Goal: Task Accomplishment & Management: Use online tool/utility

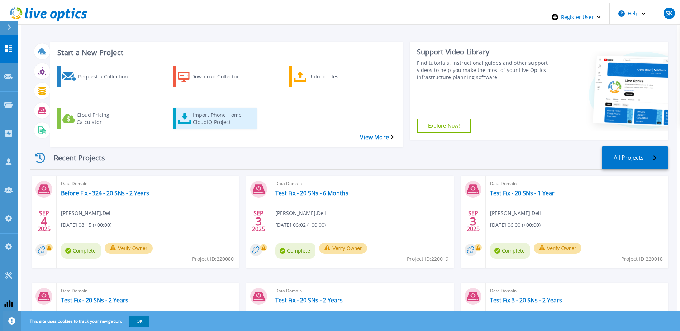
click at [216, 110] on div "Import Phone Home CloudIQ Project" at bounding box center [221, 119] width 57 height 18
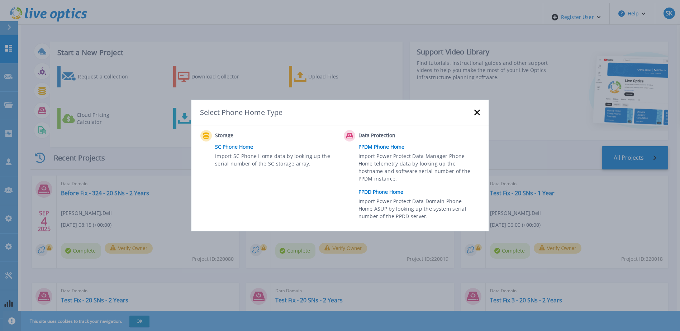
click at [386, 191] on link "PPDD Phone Home" at bounding box center [420, 192] width 125 height 11
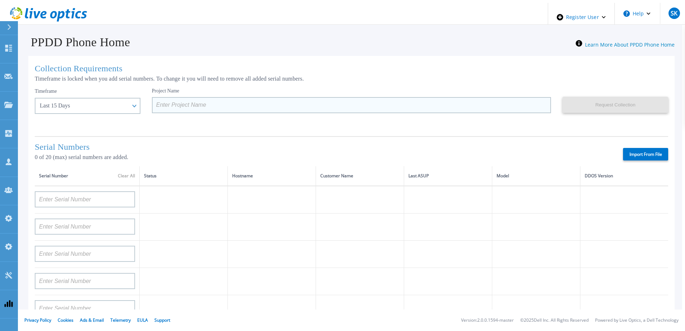
click at [163, 100] on input at bounding box center [351, 105] width 399 height 16
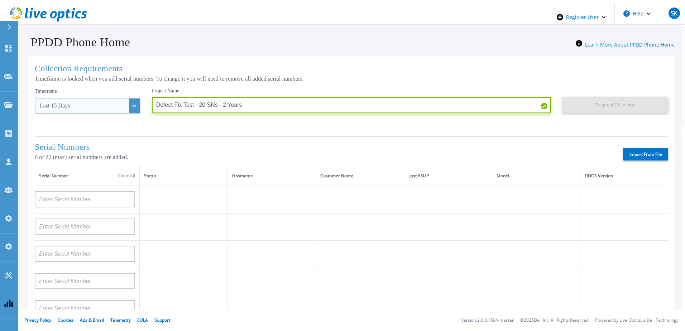
type input "Defect Fix Test - 20 SNs - 2 Years"
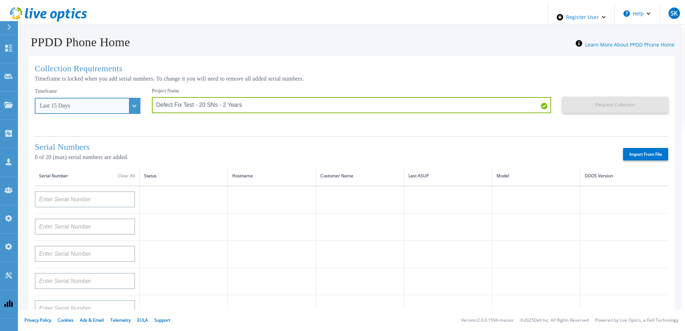
click at [118, 100] on div "Last 15 Days" at bounding box center [88, 106] width 106 height 16
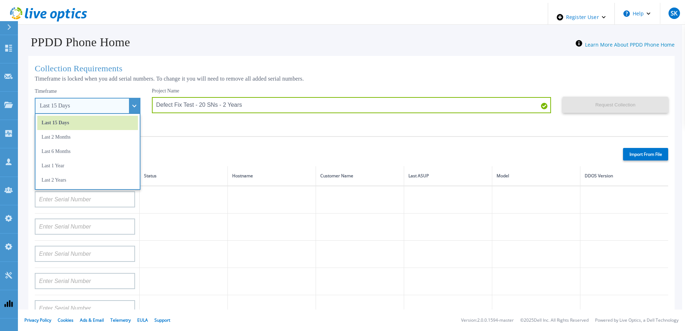
click at [81, 181] on li "Last 2 Years" at bounding box center [87, 180] width 101 height 14
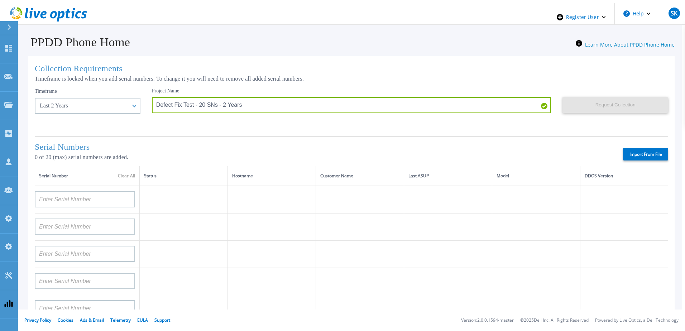
click at [636, 151] on label "Import From File" at bounding box center [645, 154] width 45 height 13
click at [0, 0] on input "Import From File" at bounding box center [0, 0] width 0 height 0
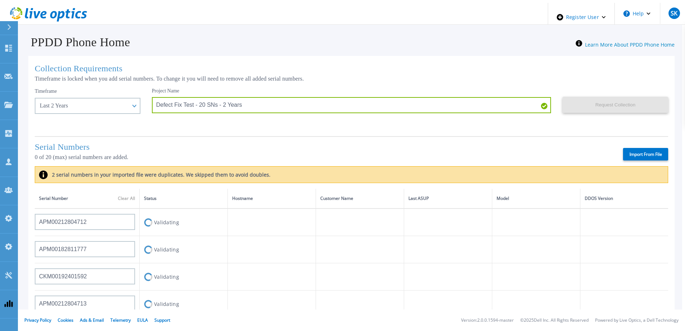
type input "APM00212804712"
type input "APM00182811777"
type input "CKM00192401592"
type input "APM00212804713"
type input "APM00202303737"
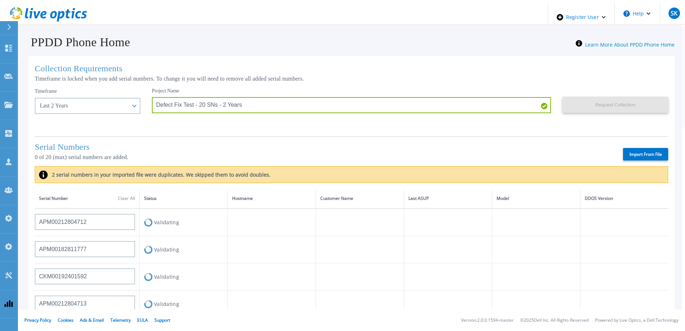
type input "APM00192603713"
type input "APM00222438355"
type input "APM00192603714"
type input "APM00222438354"
type input "APX00243901406"
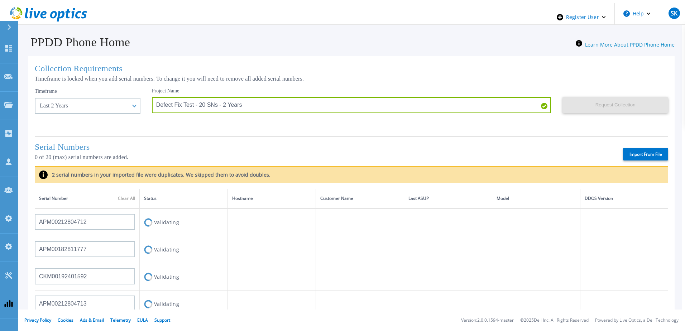
type input "APM00202811483"
type input "APM00182400033"
type input "APM00212308010"
type input "APX00222101185"
type input "APX00243901405"
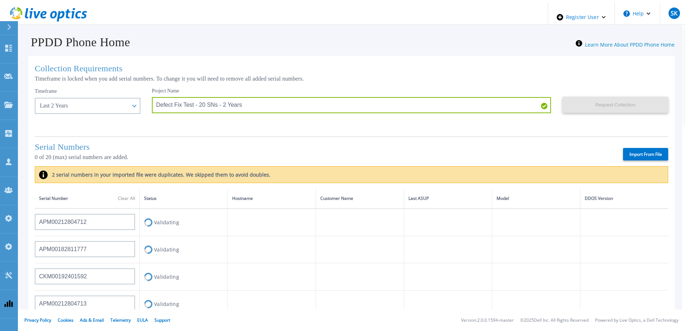
type input "APM00170431239"
type input "APM00213415408"
type input "APX00243705804"
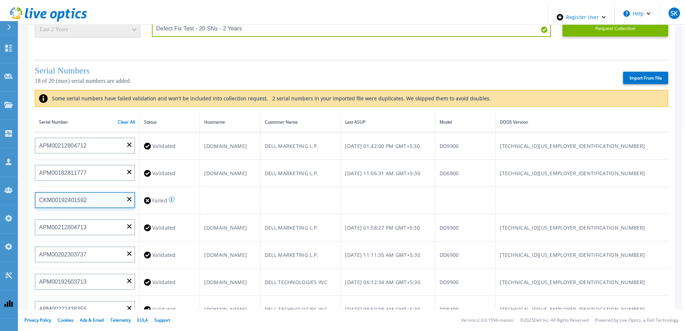
click at [124, 192] on input "CKM00192401592" at bounding box center [85, 200] width 100 height 16
paste input "APM00193748715"
type input "APM00193748715"
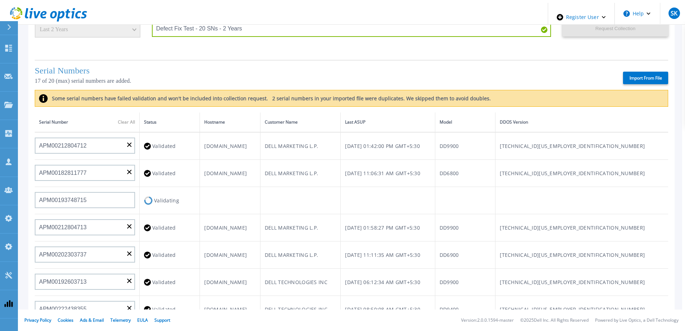
click at [251, 187] on td at bounding box center [230, 200] width 60 height 27
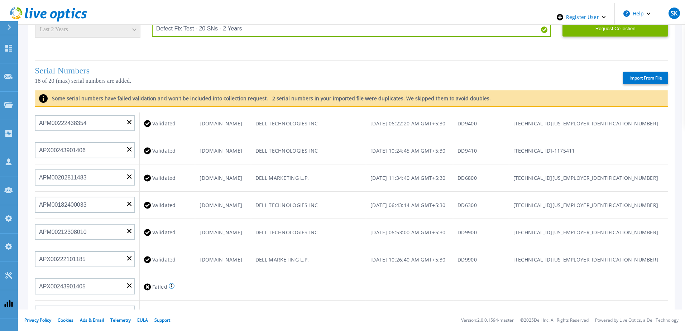
scroll to position [287, 0]
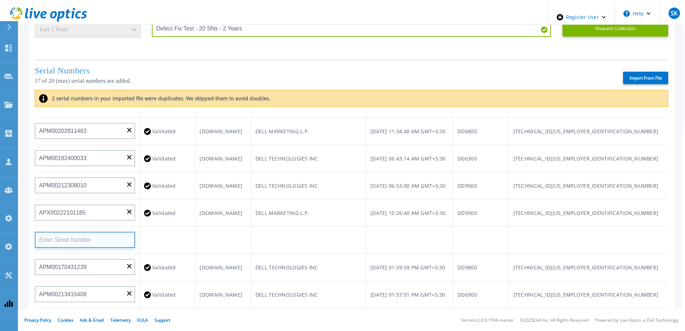
paste input "APM00200337213"
type input "APM00200337213"
click at [251, 254] on td "[DOMAIN_NAME]" at bounding box center [223, 267] width 56 height 27
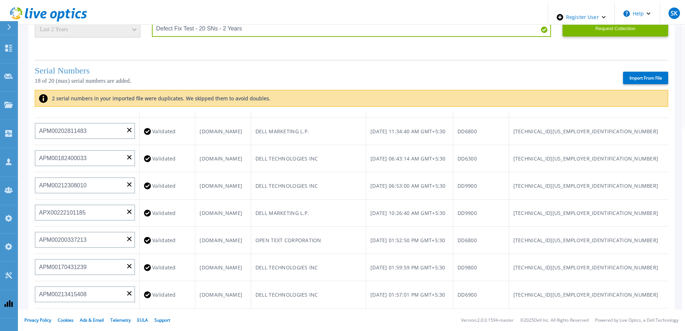
paste input "APM01203300800"
type input "APM01203300800"
click at [366, 281] on td "DELL TECHNOLOGIES INC" at bounding box center [308, 294] width 115 height 27
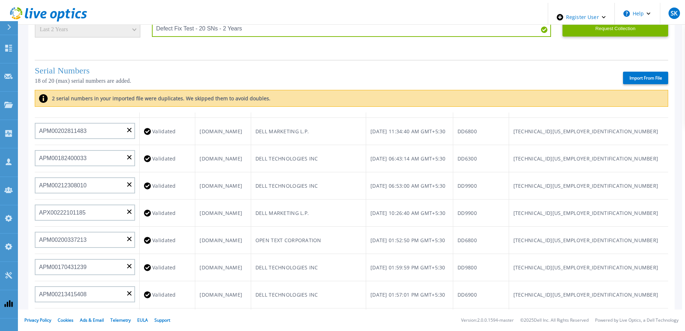
paste input "APM00182206449"
type input "APM00182206449"
paste input "APM00211506717"
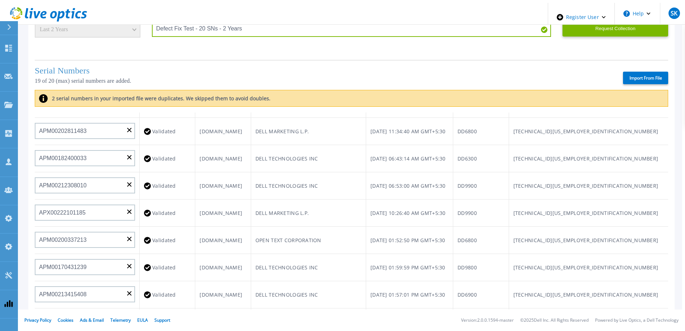
type input "APM00211506717"
click at [251, 308] on td "AT1PDD9900046-m2.us.dell.com" at bounding box center [223, 321] width 56 height 27
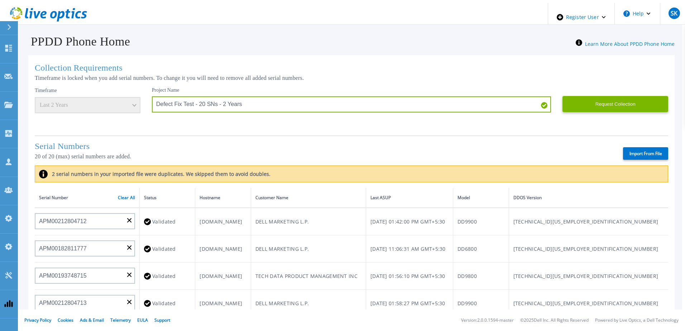
scroll to position [0, 0]
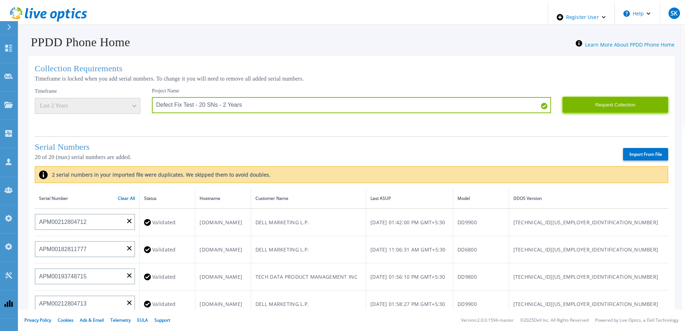
click at [608, 103] on button "Request Collection" at bounding box center [616, 105] width 106 height 16
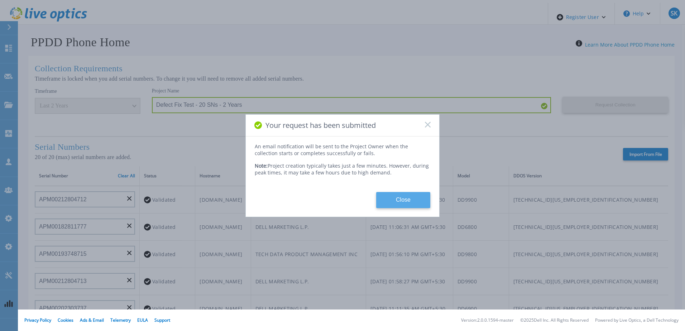
click at [413, 195] on button "Close" at bounding box center [403, 200] width 54 height 16
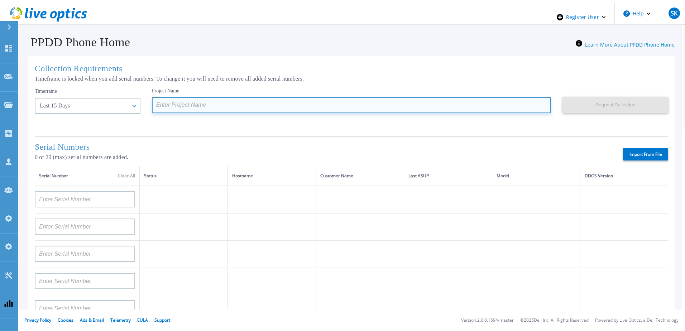
click at [190, 98] on input at bounding box center [351, 105] width 399 height 16
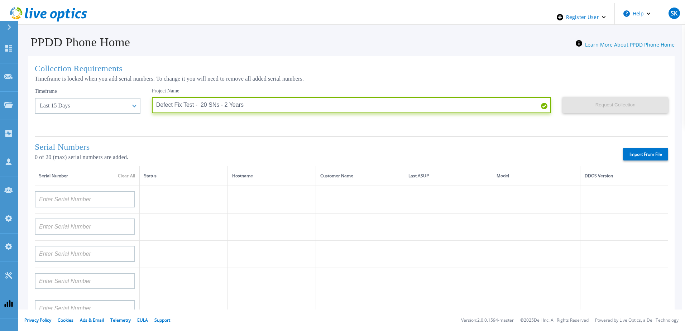
type input "Defect Fix Test - 20 SNs - 2 Years"
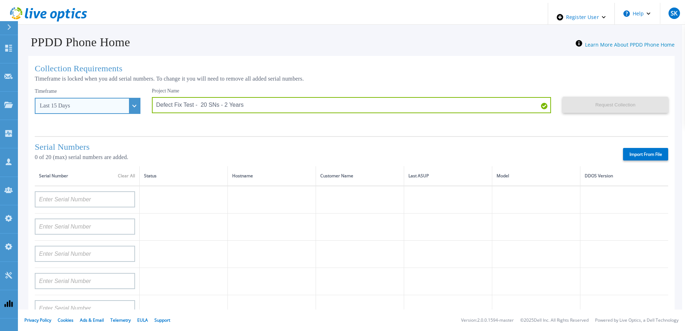
click at [102, 102] on div "Last 15 Days" at bounding box center [84, 105] width 88 height 6
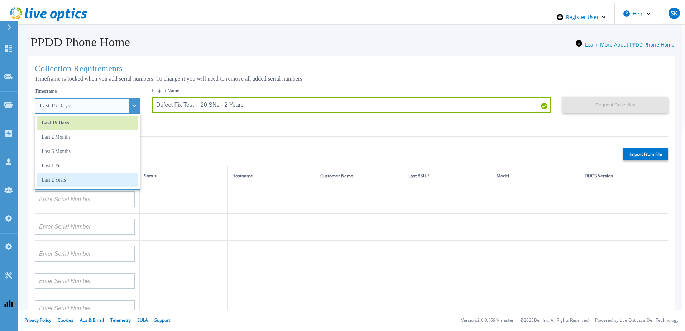
click at [74, 180] on li "Last 2 Years" at bounding box center [87, 180] width 101 height 14
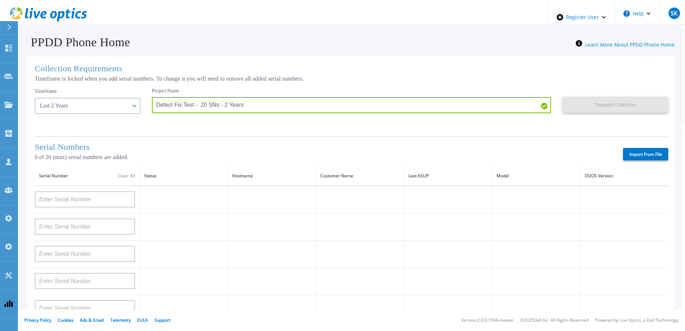
click at [648, 153] on label "Import From File" at bounding box center [645, 154] width 45 height 13
click at [0, 0] on input "Import From File" at bounding box center [0, 0] width 0 height 0
type input "APX00230405530"
type input "APM00212804712"
type input "APM00211100708"
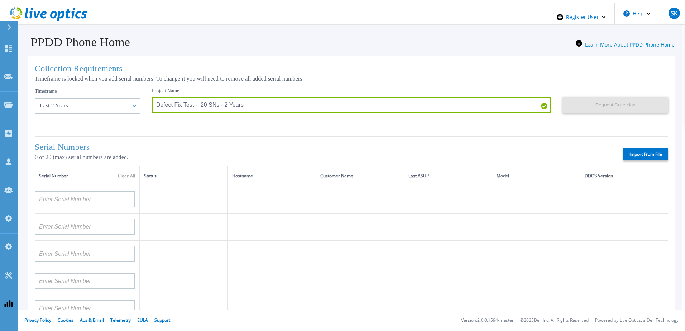
type input "APM00160405864"
type input "APM00221804057"
type input "FLA00132100000"
type input "APM00212305465"
type input "APM00222128520"
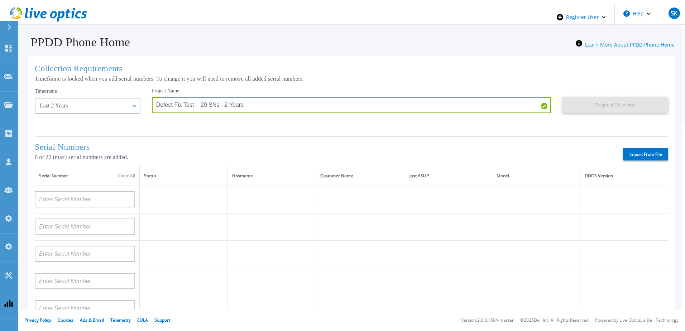
type input "APM00171901968"
type input "CKM00202700640"
type input "APX00243604153"
type input "APM00201010961"
type input "APM00183844663"
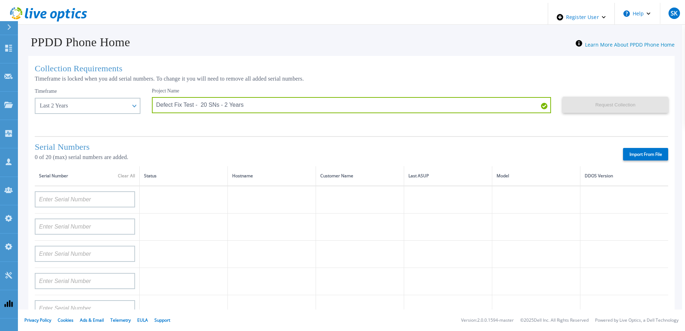
type input "FLA95144400037"
type input "APX00243702712"
type input "APM00220718709"
type input "APM00180211788"
type input "APX00243702713"
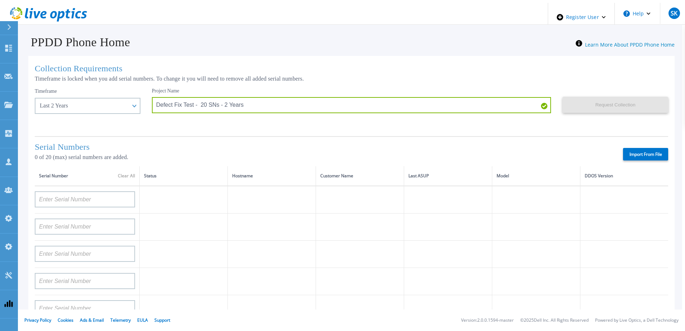
type input "CKM00192200280"
type input "APX00222101186"
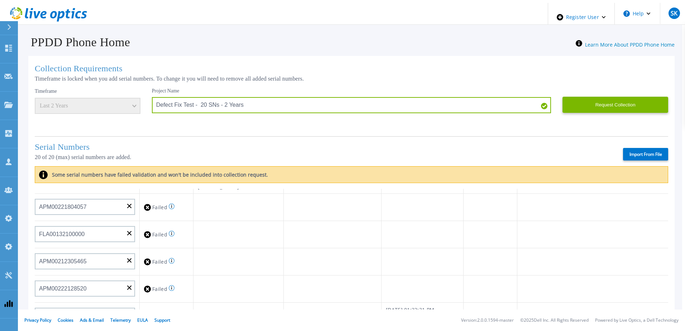
scroll to position [107, 0]
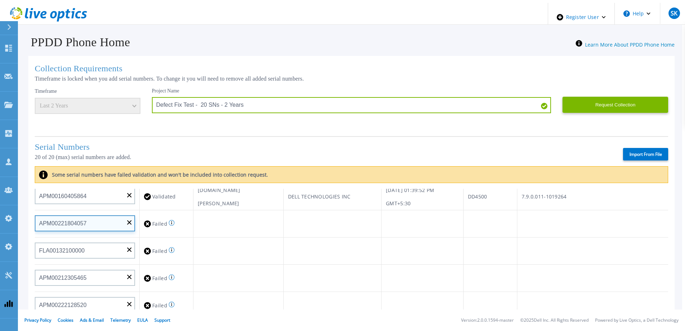
click at [124, 217] on input "APM00221804057" at bounding box center [85, 223] width 100 height 16
paste input "APM00170107237"
type input "APM00170107237"
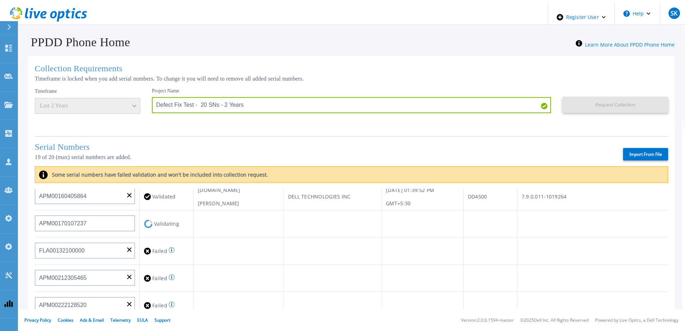
click at [187, 244] on div "Failed The PPDD appliance DDOS is not supported. Please check the product matrix" at bounding box center [166, 250] width 45 height 13
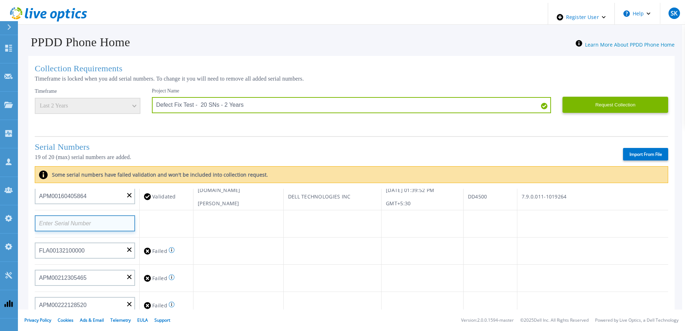
paste input "APM00200924903"
type input "APM00200924903"
click at [268, 243] on td at bounding box center [238, 251] width 90 height 27
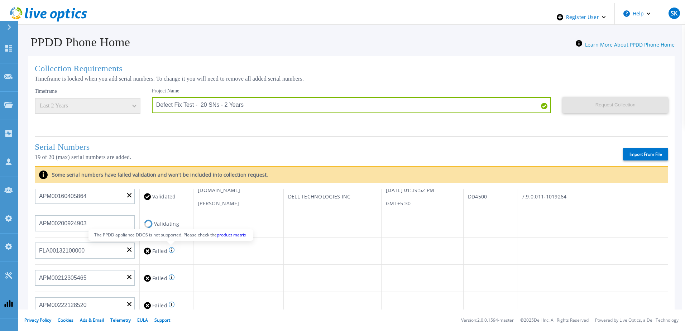
click at [169, 248] on icon at bounding box center [172, 250] width 6 height 6
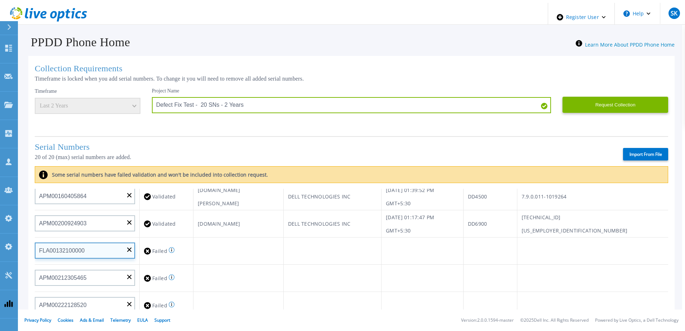
click at [123, 249] on input "FLA00132100000" at bounding box center [85, 251] width 100 height 16
click at [127, 250] on input "FLA00132100000" at bounding box center [85, 251] width 100 height 16
paste input "APM00170803302"
type input "APM00170803302"
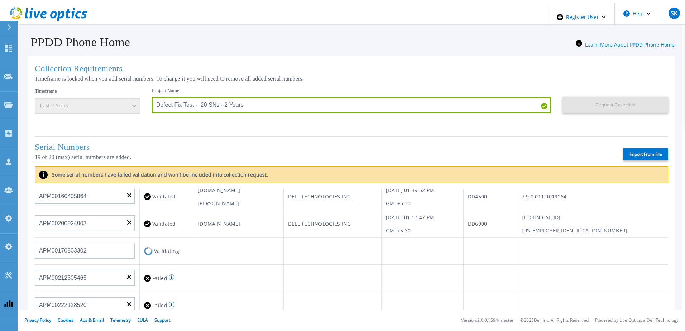
click at [220, 250] on td at bounding box center [238, 251] width 90 height 27
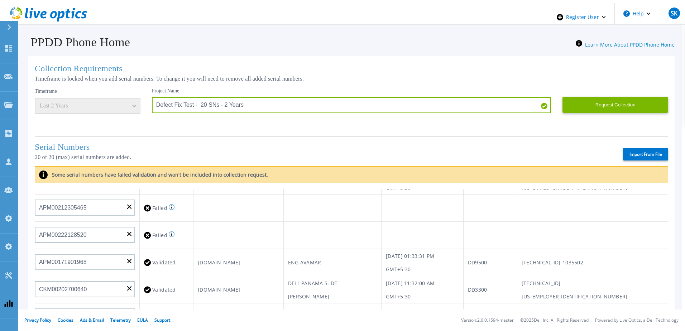
scroll to position [179, 0]
paste input "APM00170803301"
type input "APM00170803301"
click at [230, 249] on td "DPSWAA-48-110.drm.lab.emc.com" at bounding box center [238, 261] width 90 height 27
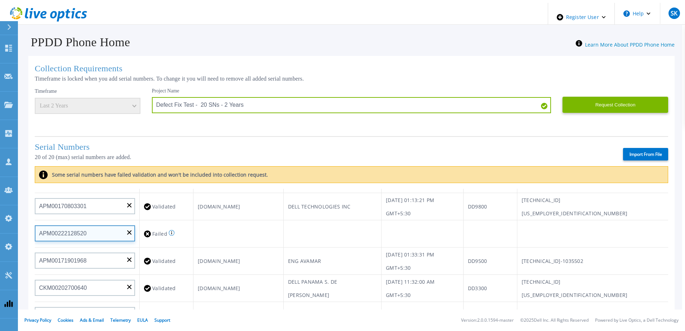
drag, startPoint x: 122, startPoint y: 229, endPoint x: 137, endPoint y: 235, distance: 16.1
click at [122, 229] on input "APM00222128520" at bounding box center [85, 233] width 100 height 16
paste input "APM01210406808"
type input "APM01210406808"
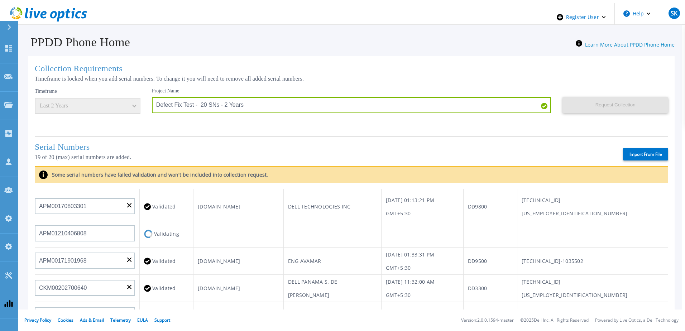
click at [234, 248] on td "DPSWAA-48-110.drm.lab.emc.com" at bounding box center [238, 261] width 90 height 27
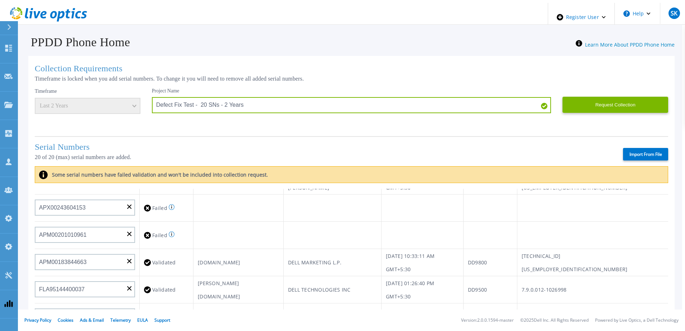
scroll to position [287, 0]
paste input "APM00150214385"
type input "APM00150214385"
click at [284, 226] on td at bounding box center [238, 234] width 90 height 27
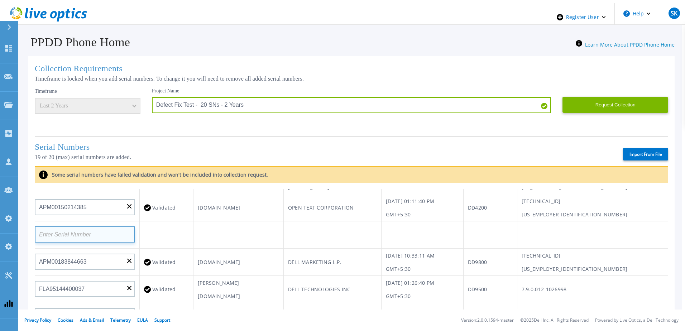
paste input "APM00222130231"
type input "APM00222130231"
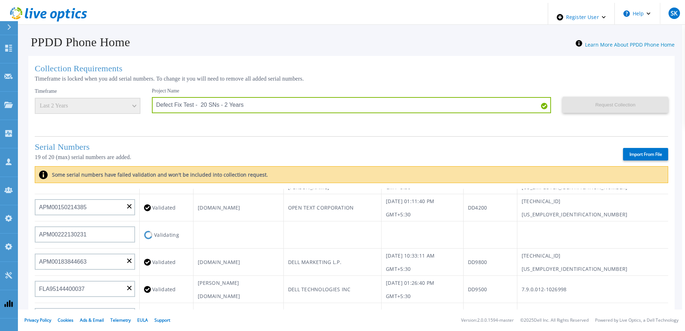
click at [252, 234] on td at bounding box center [238, 234] width 90 height 27
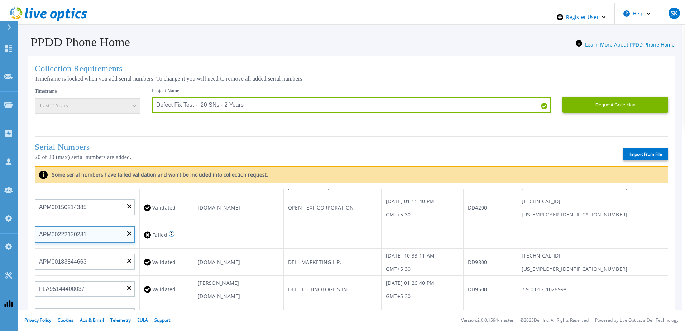
click at [126, 229] on input "APM00222130231" at bounding box center [85, 234] width 100 height 16
paste input "APM00212804707"
type input "APM00212804707"
click at [220, 235] on td at bounding box center [238, 234] width 90 height 27
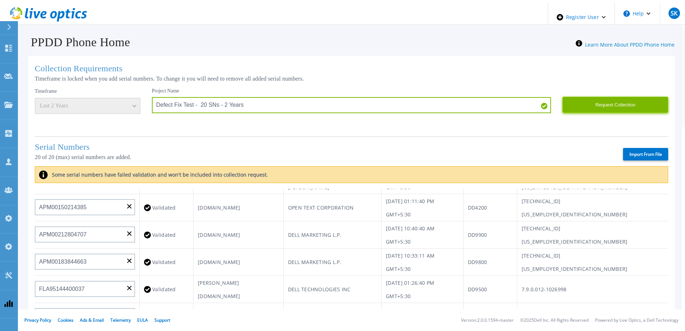
drag, startPoint x: 600, startPoint y: 101, endPoint x: 489, endPoint y: 164, distance: 127.1
click at [599, 101] on button "Request Collection" at bounding box center [616, 105] width 106 height 16
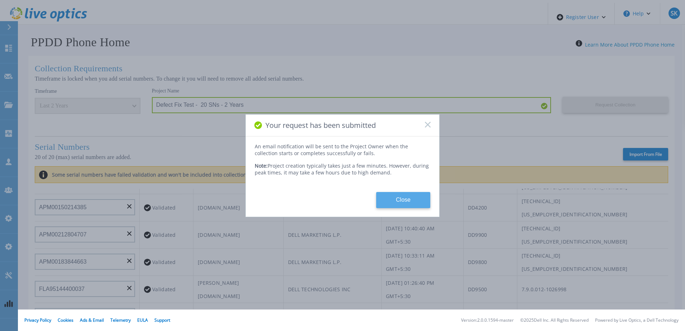
click at [421, 196] on button "Close" at bounding box center [403, 200] width 54 height 16
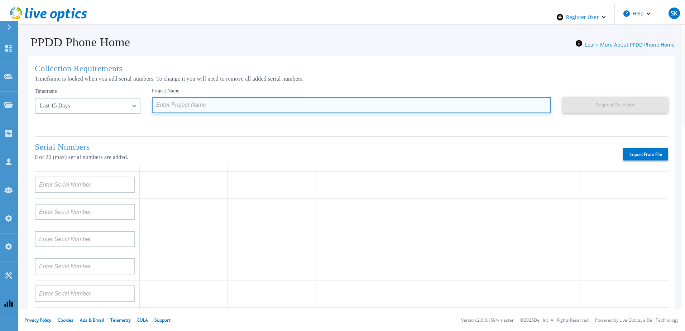
click at [195, 104] on input at bounding box center [351, 105] width 399 height 16
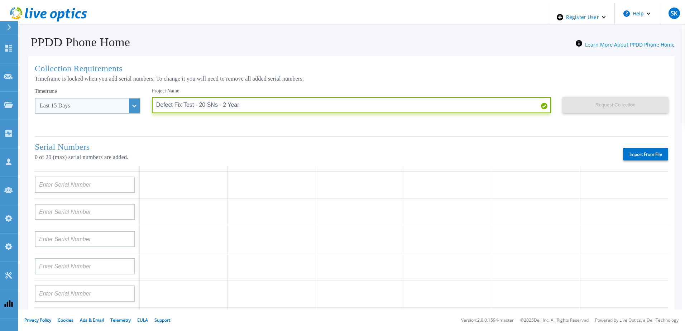
type input "Defect Fix Test - 20 SNs - 2 Year"
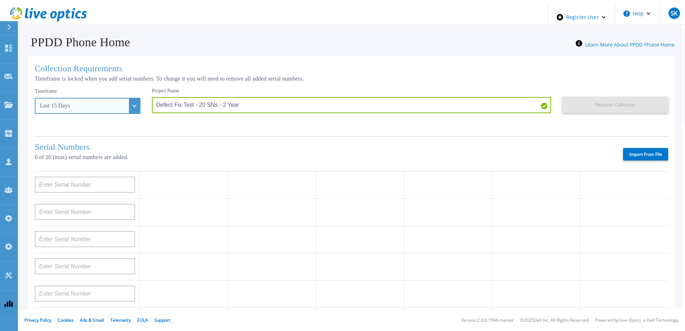
click at [99, 102] on div "Last 15 Days" at bounding box center [84, 105] width 88 height 6
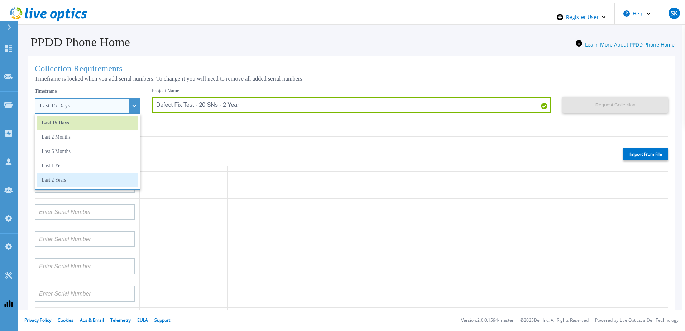
click at [92, 180] on li "Last 2 Years" at bounding box center [87, 180] width 101 height 14
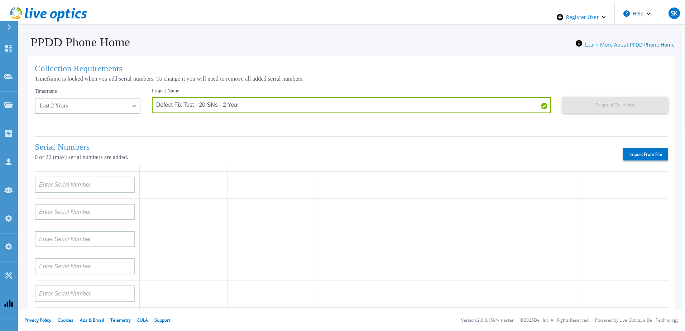
click at [636, 150] on label "Import From File" at bounding box center [645, 154] width 45 height 13
click at [0, 0] on input "Import From File" at bounding box center [0, 0] width 0 height 0
click at [647, 154] on label "Import From File" at bounding box center [645, 154] width 45 height 13
click at [0, 0] on input "Import From File" at bounding box center [0, 0] width 0 height 0
type input "APM00212305464"
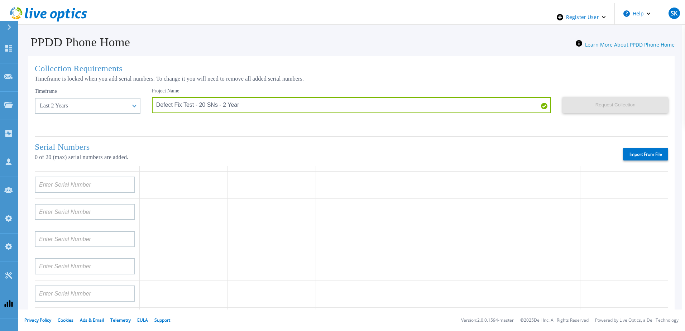
type input "APM00202912715"
type input "APM00212308025"
type input "APM00212308010"
type input "APM00212320426"
type input "APX00231205152"
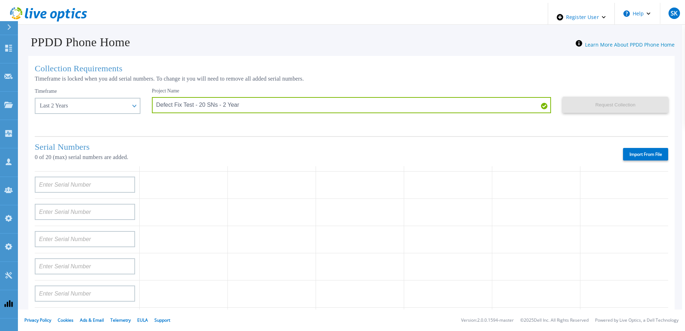
type input "APM00201200014"
type input "APM00211204804"
type input "APM00193124399"
type input "APM00203219154"
type input "APM00193624652"
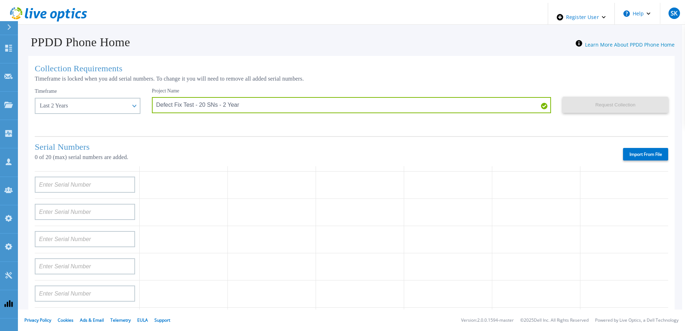
type input "APM00203000028"
type input "APX00230307918"
type input "APX00235103756"
type input "APX00221601789"
type input "APM00212026972"
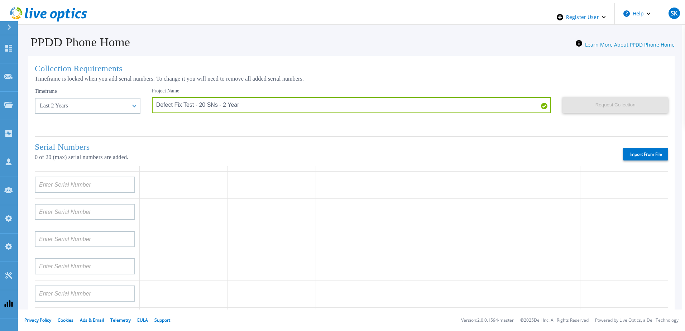
type input "APX00222000968"
type input "APX00230405530"
type input "APM00213408990"
type input "APM00171424771"
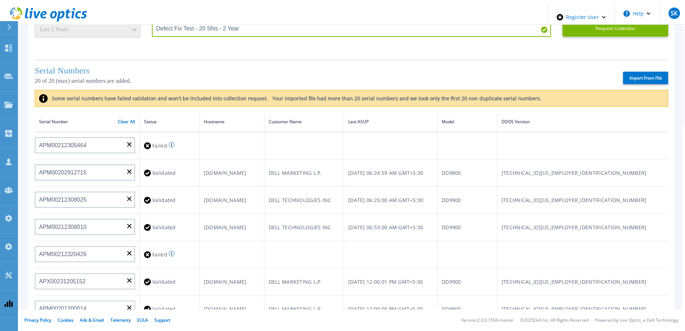
scroll to position [0, 0]
paste input "APX00235103754"
type input "APX00235103754"
click at [225, 132] on td at bounding box center [231, 146] width 65 height 28
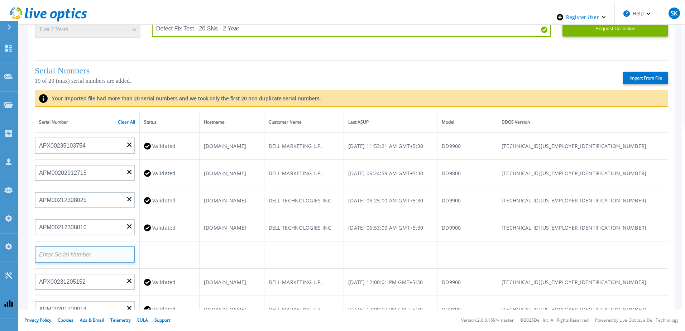
paste input "APM00213408994"
type input "APM00213408994"
click at [264, 241] on td at bounding box center [231, 254] width 65 height 27
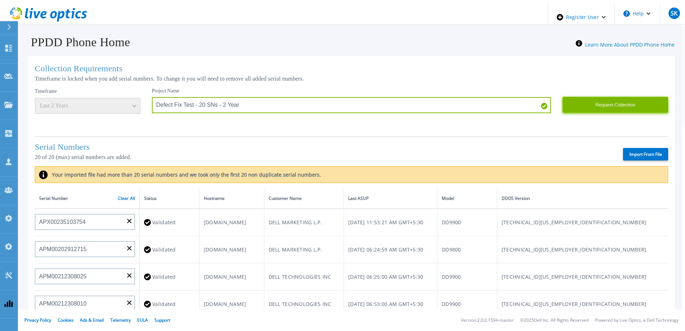
click at [585, 99] on button "Request Collection" at bounding box center [616, 105] width 106 height 16
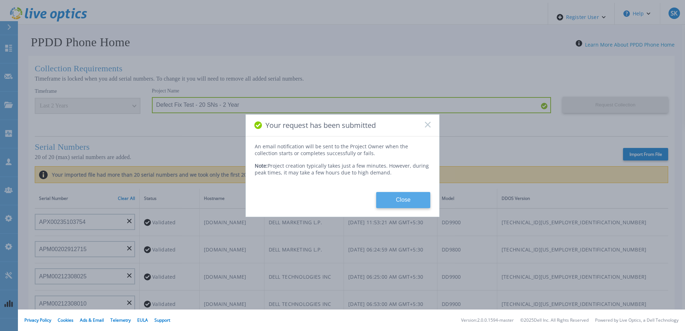
click at [392, 199] on button "Close" at bounding box center [403, 200] width 54 height 16
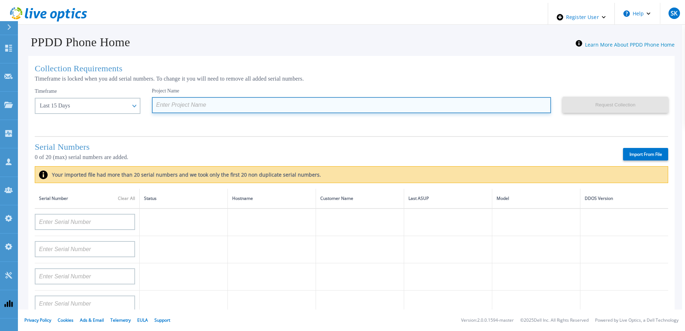
click at [185, 101] on input at bounding box center [351, 105] width 399 height 16
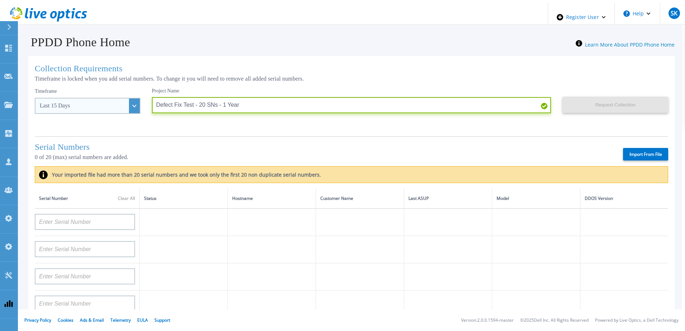
type input "Defect Fix Test - 20 SNs - 1 Year"
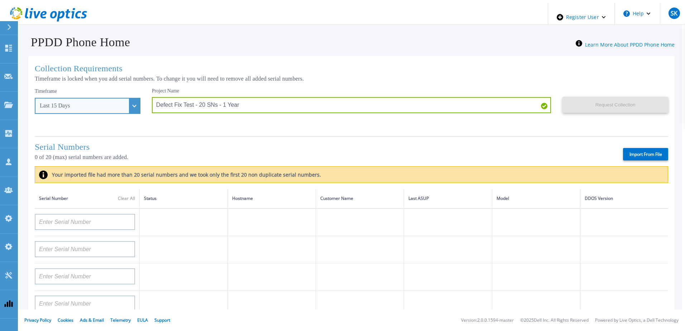
click at [123, 104] on div "Last 15 Days" at bounding box center [88, 106] width 106 height 16
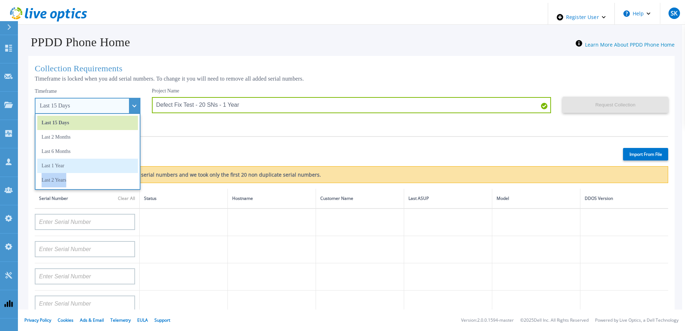
drag, startPoint x: 86, startPoint y: 182, endPoint x: 85, endPoint y: 167, distance: 15.4
click at [85, 167] on ul "Last 15 Days Last 2 Months Last 6 Months Last 1 Year Last 2 Years" at bounding box center [88, 152] width 106 height 76
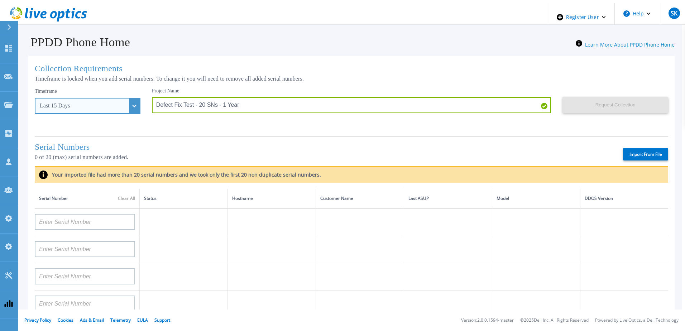
click at [120, 105] on div "Last 15 Days" at bounding box center [88, 106] width 106 height 16
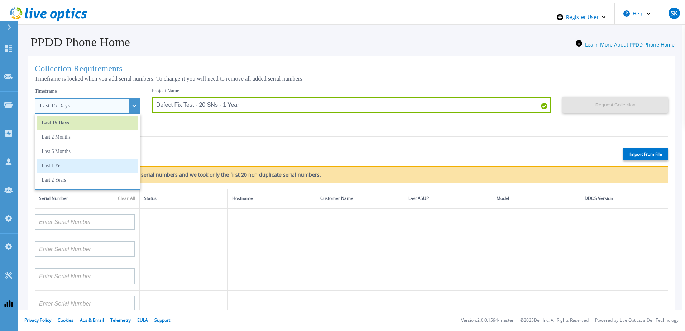
click at [83, 163] on li "Last 1 Year" at bounding box center [87, 166] width 101 height 14
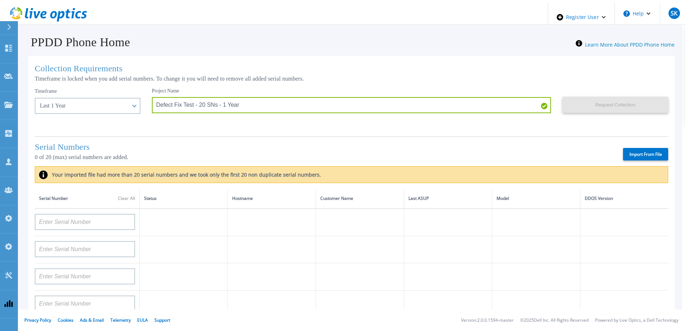
click at [293, 136] on div "Serial Numbers 0 of 20 (max) serial numbers are added. Import From File" at bounding box center [351, 151] width 633 height 30
click at [636, 152] on label "Import From File" at bounding box center [645, 154] width 45 height 13
click at [0, 0] on input "Import From File" at bounding box center [0, 0] width 0 height 0
type input "APM00212712896"
type input "APM00201200019"
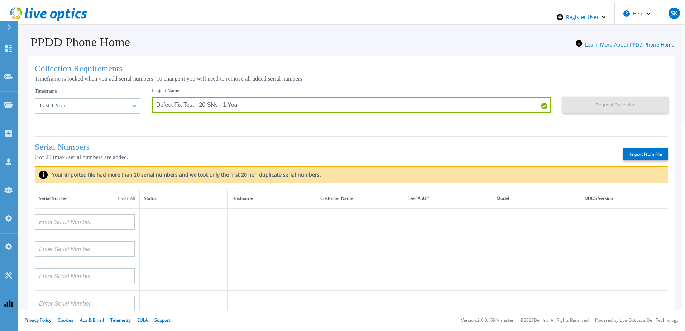
type input "APM00181610910"
type input "APX00221800544"
type input "APX00230405528"
type input "APM00203315283"
type input "APM00182123209"
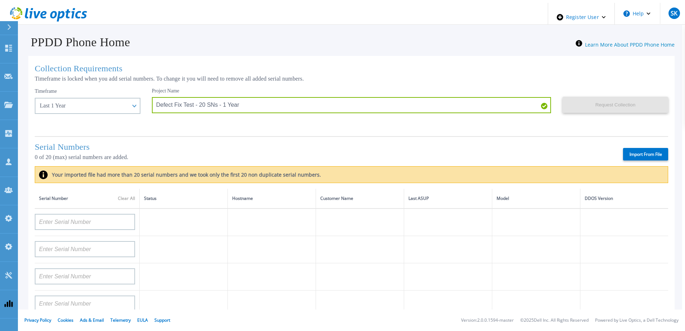
type input "APM00202519868"
type input "APX00230307919"
type input "APM00192908178"
type input "APX00224106422"
type input "APM00212712897"
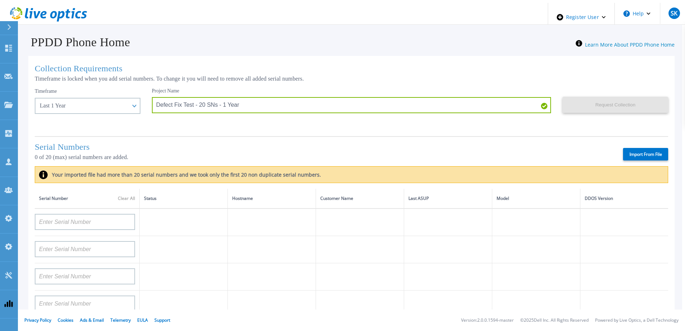
type input "APM00202303736"
type input "APX00224106421"
type input "APX00234806571"
type input "APM00211204803"
type input "APX00224004309"
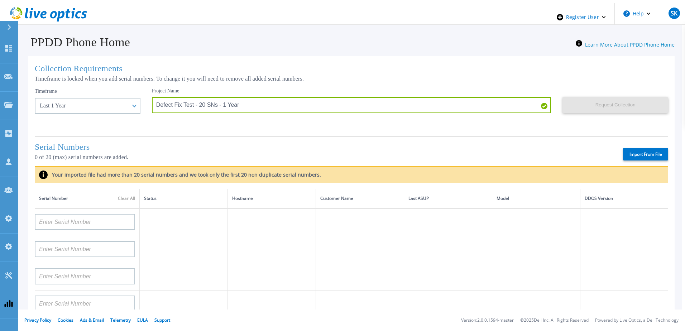
type input "APM00200214014"
type input "APX00232004273"
type input "APX00235103757"
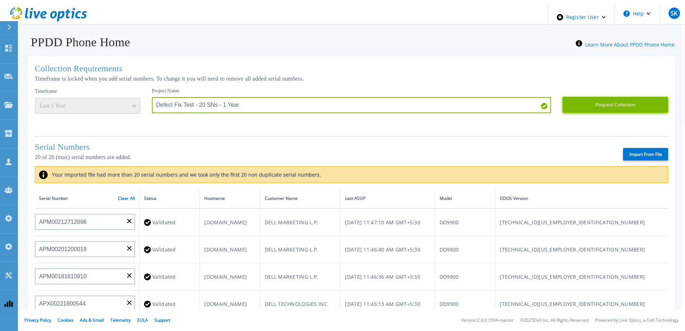
click at [607, 106] on button "Request Collection" at bounding box center [616, 105] width 106 height 16
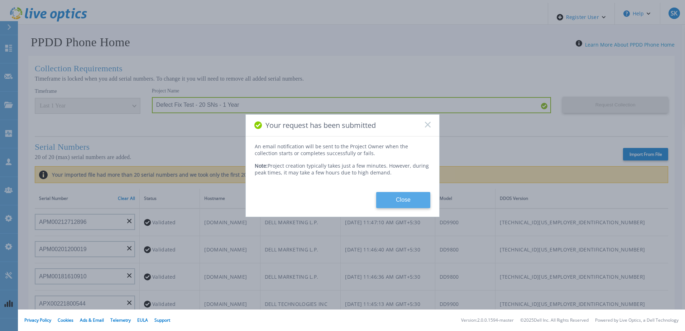
click at [401, 197] on button "Close" at bounding box center [403, 200] width 54 height 16
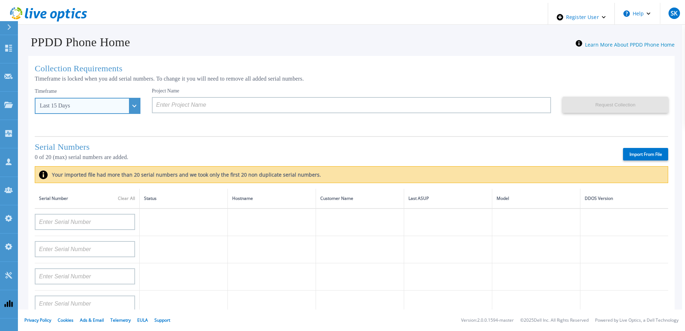
click at [118, 99] on div "Last 15 Days" at bounding box center [88, 106] width 106 height 16
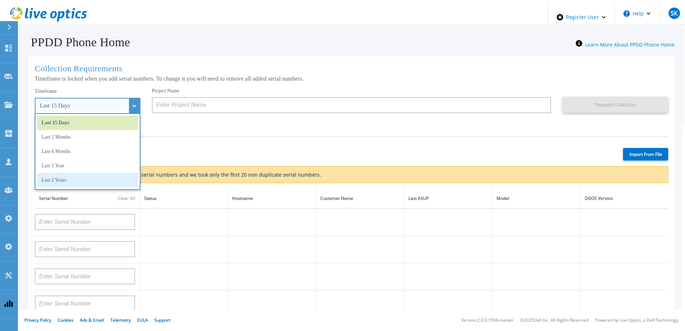
click at [87, 179] on li "Last 2 Years" at bounding box center [87, 180] width 101 height 14
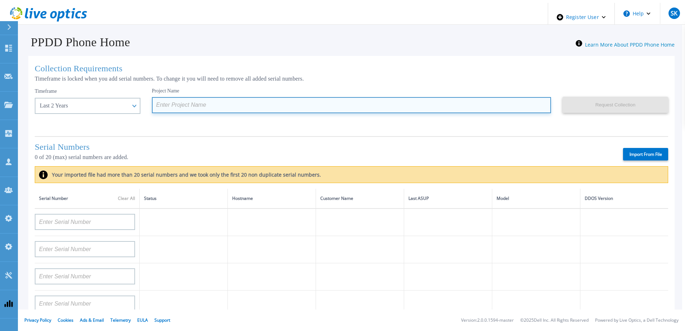
click at [183, 107] on input at bounding box center [351, 105] width 399 height 16
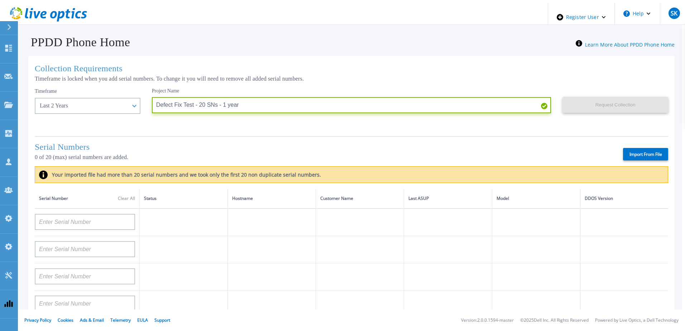
type input "Defect Fix Test - 20 SNs - 1 year"
click at [632, 152] on label "Import From File" at bounding box center [645, 154] width 45 height 13
click at [0, 0] on input "Import From File" at bounding box center [0, 0] width 0 height 0
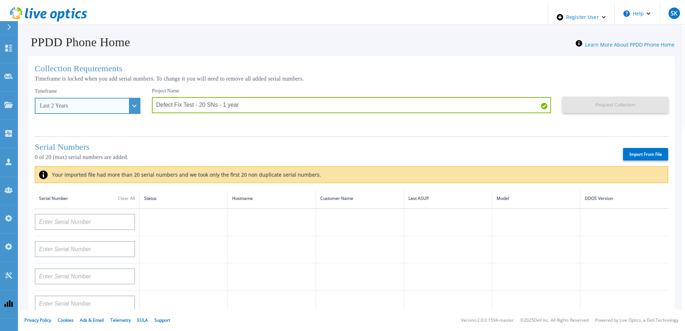
click at [121, 106] on div "Last 2 Years" at bounding box center [88, 106] width 106 height 16
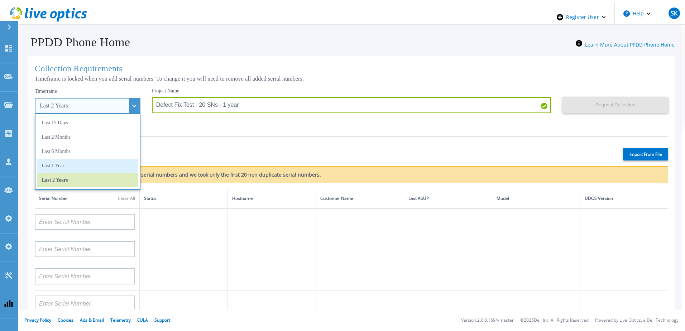
click at [96, 161] on li "Last 1 Year" at bounding box center [87, 166] width 101 height 14
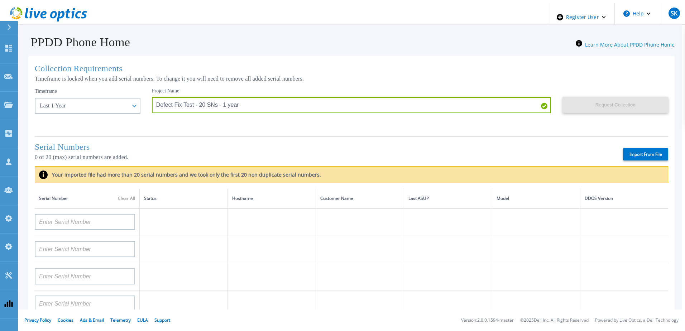
click at [640, 154] on label "Import From File" at bounding box center [645, 154] width 45 height 13
click at [0, 0] on input "Import From File" at bounding box center [0, 0] width 0 height 0
type input "APX00221800535"
type input "APM00181610915"
type input "APM00213408993"
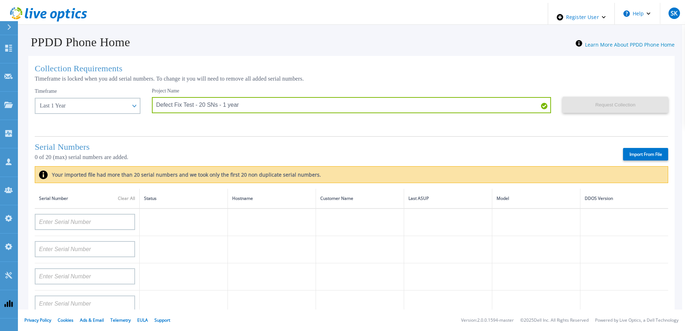
type input "APX00234806574"
type input "APM00202811483"
type input "APM00213409008"
type input "APM00171414746"
type input "APM00211507773"
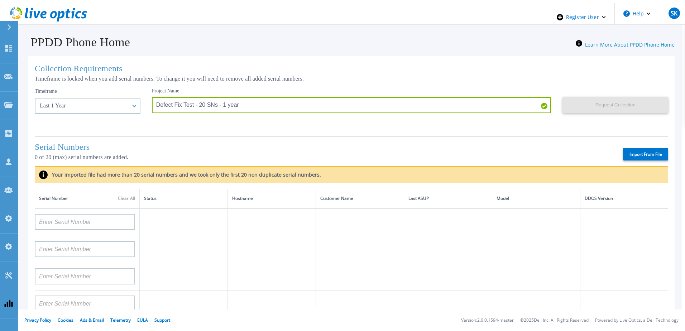
type input "APM00201113325"
type input "APM00181610916"
type input "APM00203315284"
type input "APM00211506708"
type input "APM00203300586"
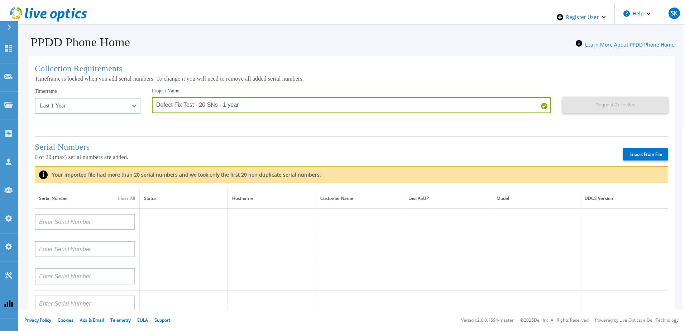
type input "CKM00202700640"
type input "APX00221800030"
type input "APX00234805677"
type input "APX00230405532"
type input "APM00213409006"
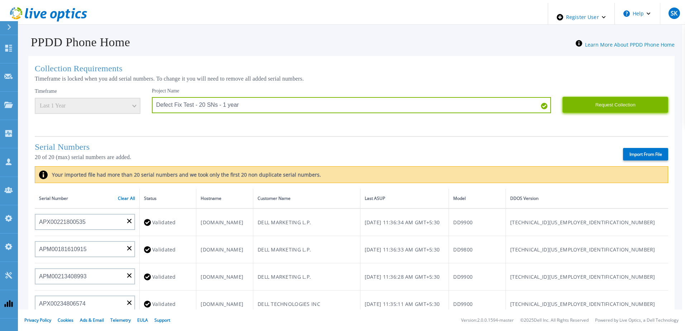
click at [600, 104] on button "Request Collection" at bounding box center [616, 105] width 106 height 16
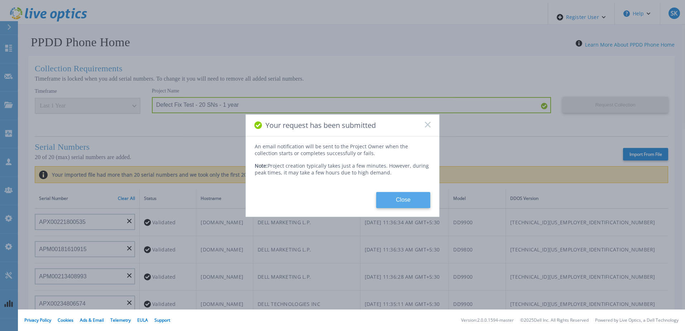
click at [404, 196] on button "Close" at bounding box center [403, 200] width 54 height 16
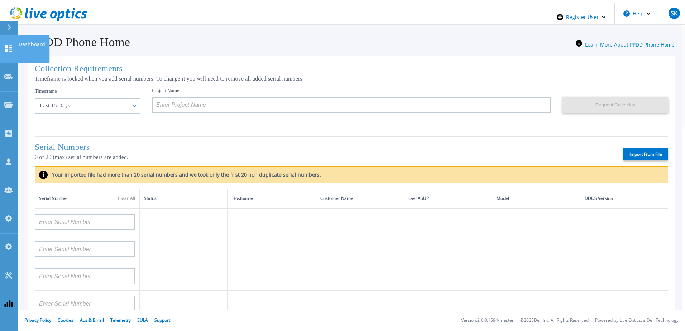
click at [11, 45] on icon at bounding box center [8, 48] width 9 height 7
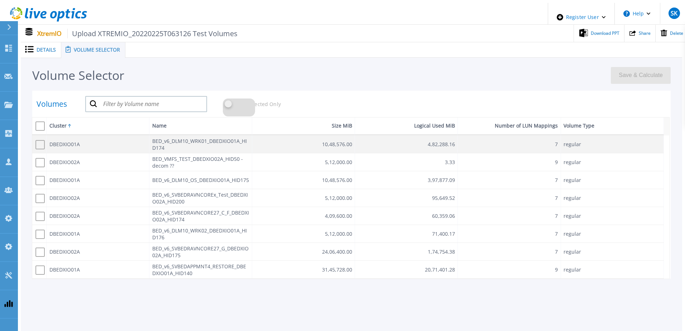
click at [38, 140] on span at bounding box center [39, 144] width 9 height 9
click at [39, 143] on input "checkbox" at bounding box center [39, 143] width 0 height 0
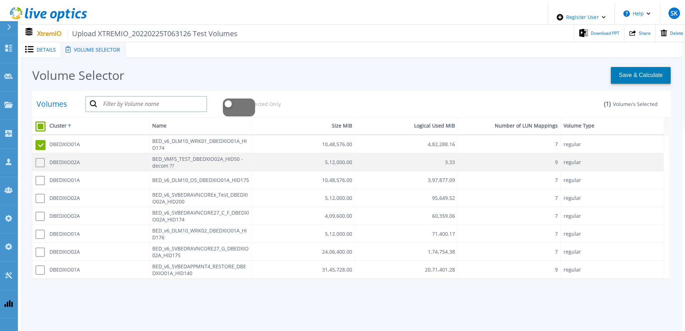
click at [35, 160] on span at bounding box center [39, 162] width 9 height 9
click at [39, 161] on input "checkbox" at bounding box center [39, 161] width 0 height 0
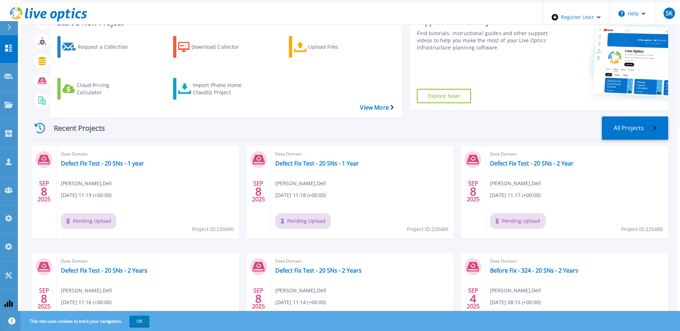
scroll to position [66, 0]
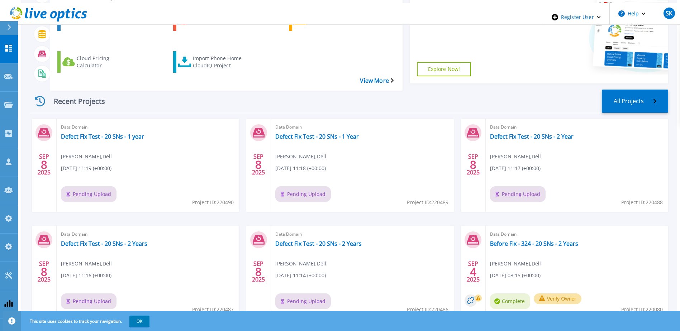
scroll to position [66, 0]
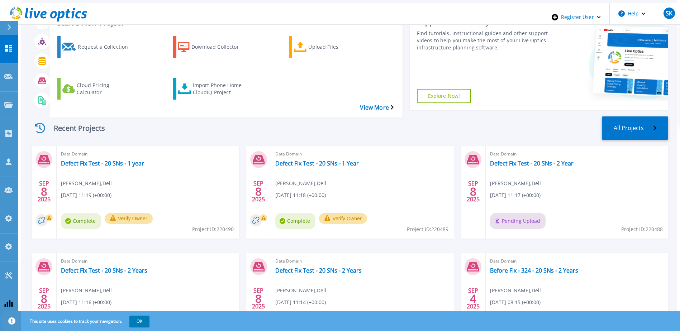
scroll to position [66, 0]
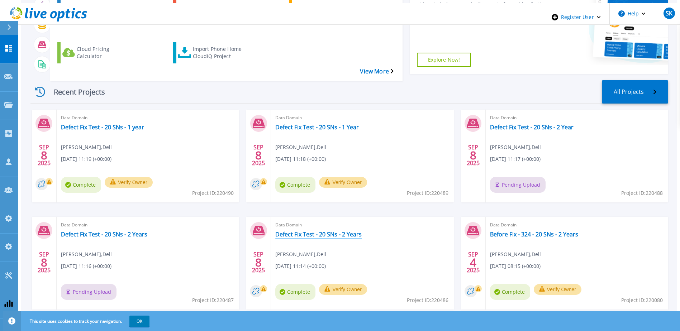
click at [308, 231] on link "Defect Fix Test - 20 SNs - 2 Years" at bounding box center [318, 234] width 86 height 7
drag, startPoint x: 308, startPoint y: 109, endPoint x: 196, endPoint y: 109, distance: 111.8
click at [308, 124] on link "Defect Fix Test - 20 SNs - 1 Year" at bounding box center [316, 127] width 83 height 7
click at [119, 124] on link "Defect Fix Test - 20 SNs - 1 year" at bounding box center [102, 127] width 83 height 7
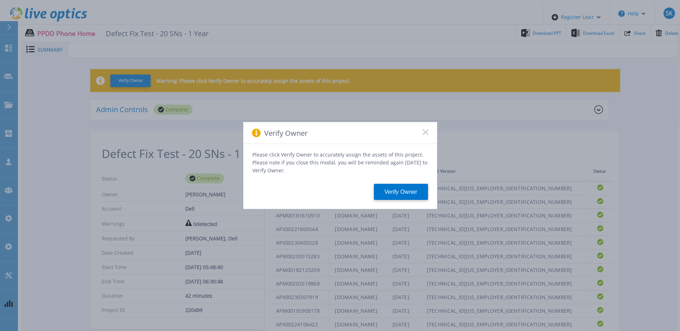
click at [423, 135] on icon at bounding box center [425, 132] width 6 height 6
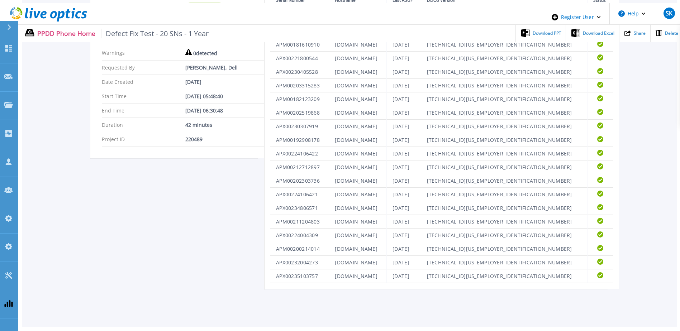
scroll to position [186, 0]
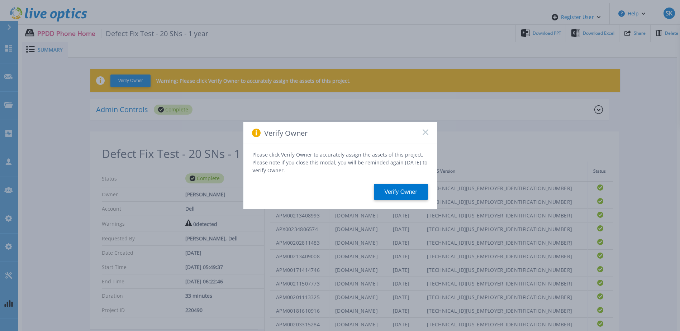
click at [425, 135] on rect at bounding box center [425, 132] width 6 height 6
click at [423, 132] on icon at bounding box center [425, 132] width 6 height 6
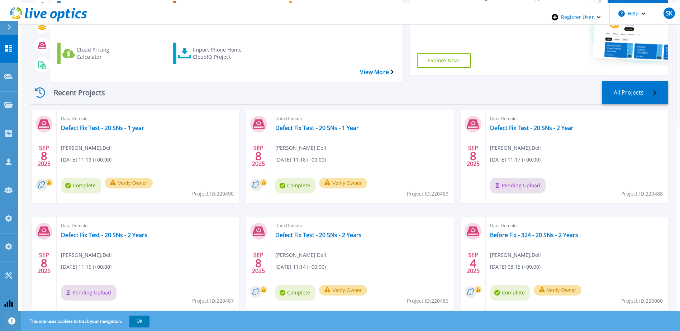
scroll to position [66, 0]
